Goal: Task Accomplishment & Management: Manage account settings

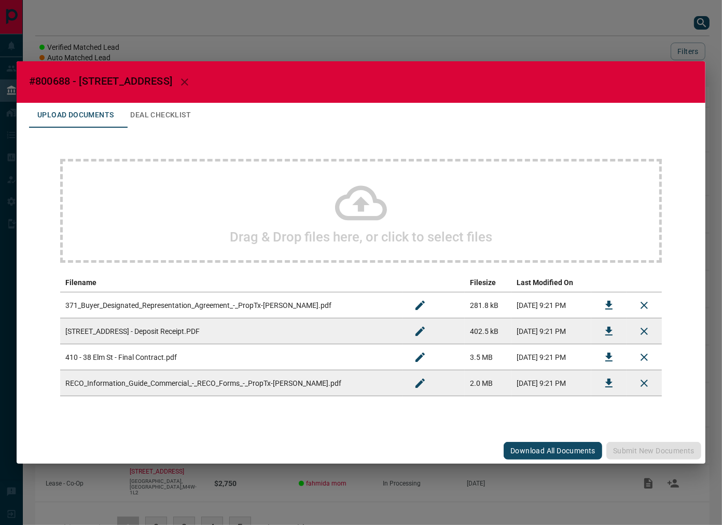
click at [59, 81] on span "#800688 - [STREET_ADDRESS]" at bounding box center [100, 81] width 143 height 12
copy span "800688"
click at [612, 351] on icon "Download" at bounding box center [609, 357] width 12 height 12
click at [610, 331] on icon "Download" at bounding box center [609, 330] width 7 height 9
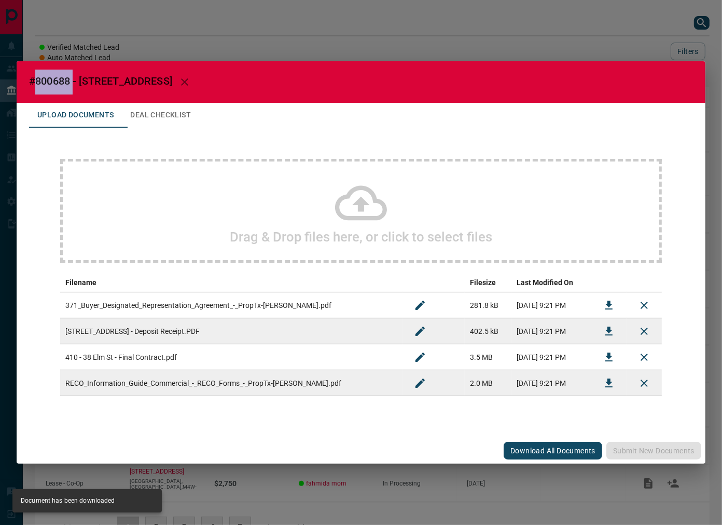
click at [606, 299] on icon "Download" at bounding box center [609, 305] width 12 height 12
click at [611, 387] on icon "Download" at bounding box center [609, 383] width 12 height 12
click at [163, 123] on button "Deal Checklist" at bounding box center [160, 115] width 77 height 25
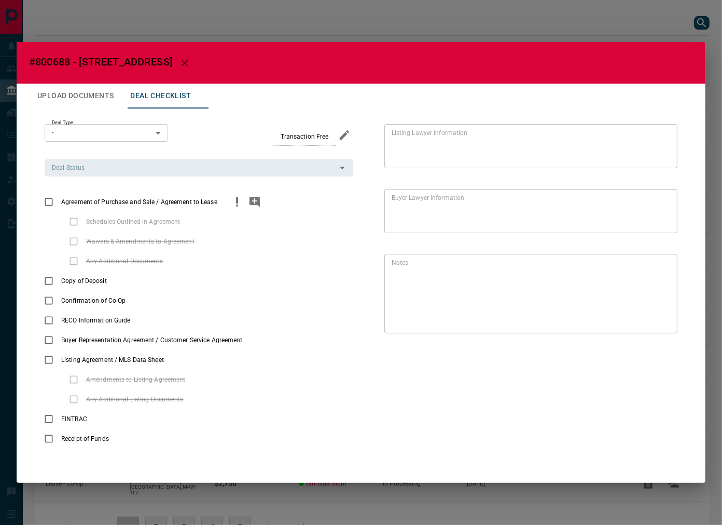
click at [60, 200] on span "Agreement of Purchase and Sale / Agreement to Lease" at bounding box center [139, 201] width 161 height 9
click at [46, 288] on div "Toggle Applicable" at bounding box center [55, 283] width 54 height 11
click at [104, 423] on icon "priority" at bounding box center [107, 419] width 12 height 12
click at [130, 442] on icon "priority" at bounding box center [128, 438] width 12 height 12
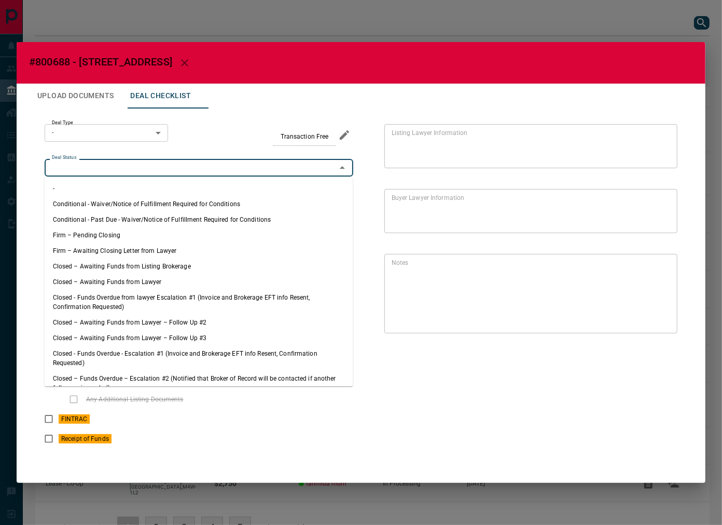
click at [115, 167] on input "Deal Status" at bounding box center [190, 167] width 285 height 11
click at [114, 235] on li "Firm – Pending Closing" at bounding box center [199, 235] width 309 height 16
type input "**********"
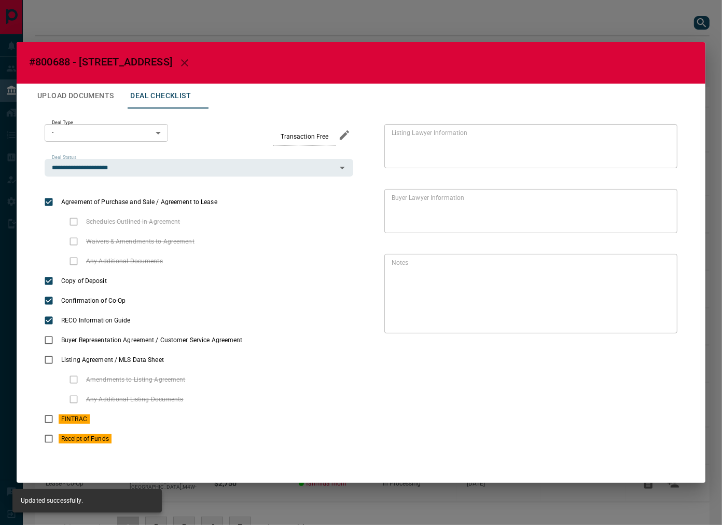
click at [118, 134] on body "Lead Transfers Leads Deals Listings Campaigns Quota Rules Agent Quotas Admin Mo…" at bounding box center [361, 281] width 722 height 563
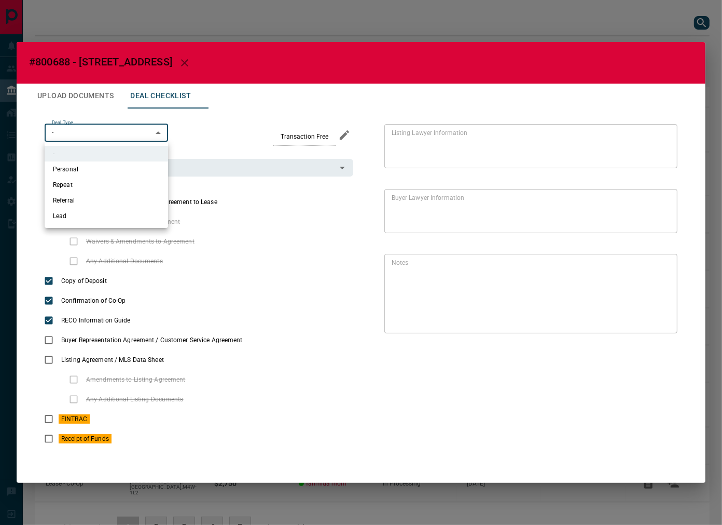
click at [108, 166] on li "Personal" at bounding box center [107, 169] width 124 height 16
type input "*"
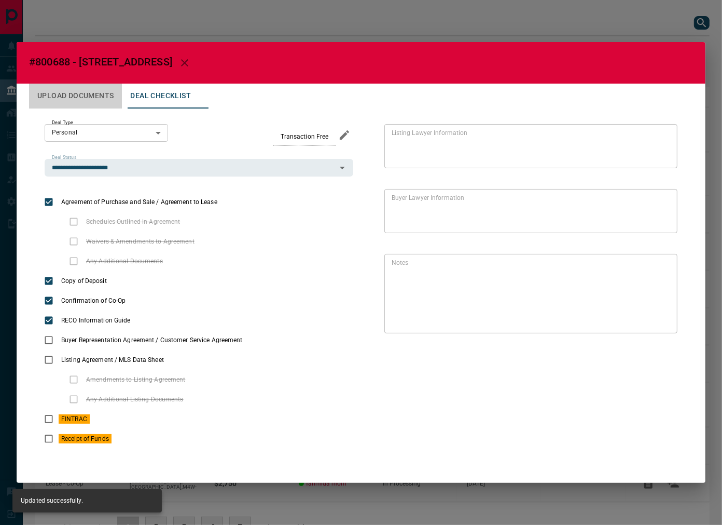
click at [98, 100] on button "Upload Documents" at bounding box center [75, 96] width 93 height 25
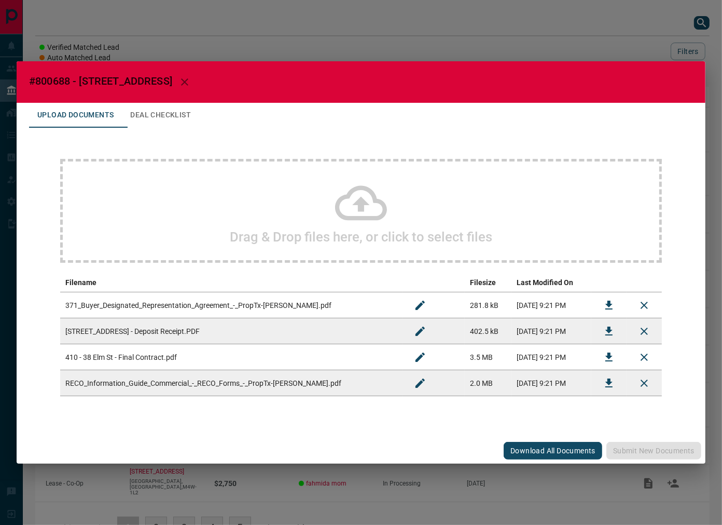
click at [170, 199] on div "Drag & Drop files here, or click to select files" at bounding box center [361, 211] width 602 height 104
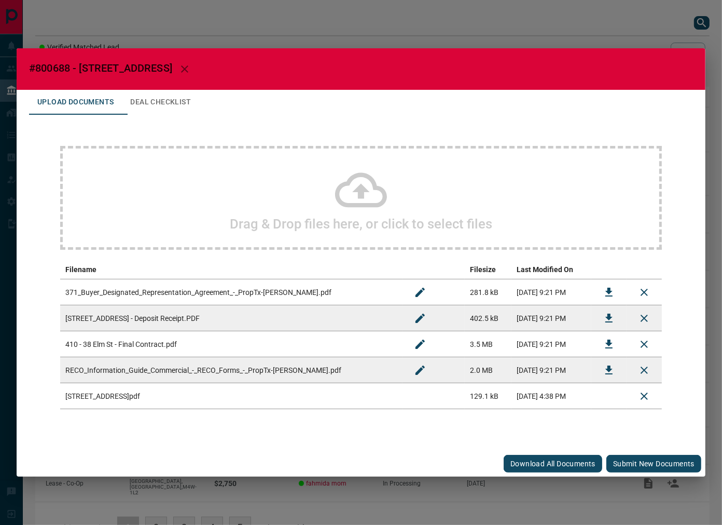
click at [646, 460] on button "Submit new documents" at bounding box center [654, 464] width 95 height 18
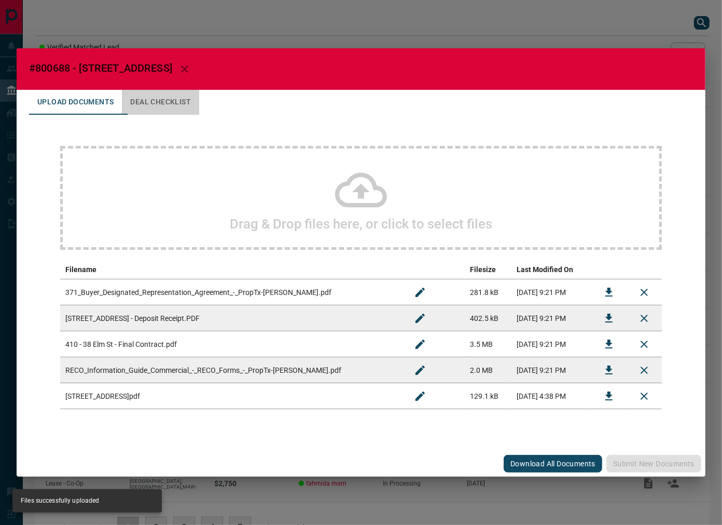
click at [159, 97] on button "Deal Checklist" at bounding box center [160, 102] width 77 height 25
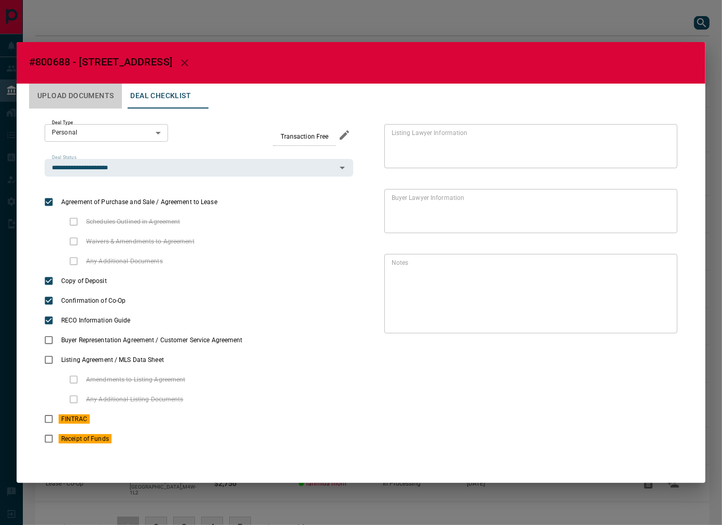
click at [72, 102] on button "Upload Documents" at bounding box center [75, 96] width 93 height 25
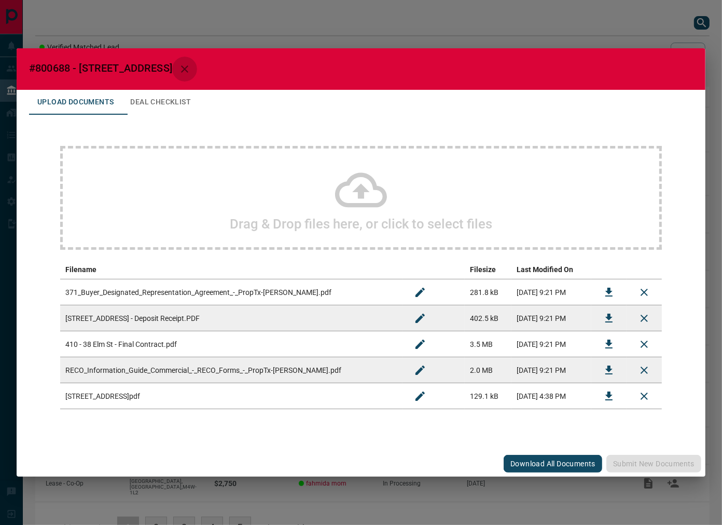
click at [183, 69] on button "button" at bounding box center [184, 69] width 25 height 25
